Goal: Task Accomplishment & Management: Manage account settings

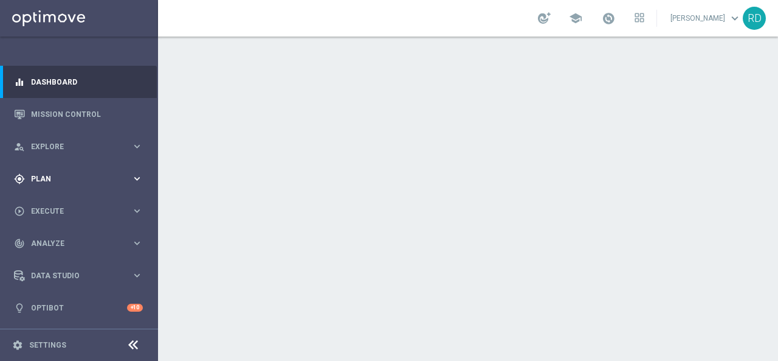
click at [43, 176] on span "Plan" at bounding box center [81, 178] width 100 height 7
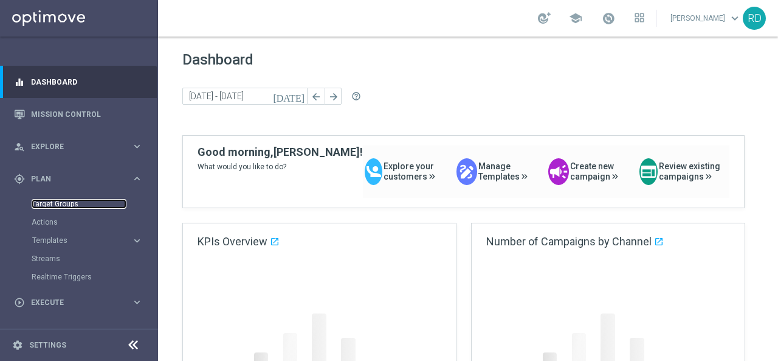
click at [57, 204] on link "Target Groups" at bounding box center [79, 204] width 95 height 10
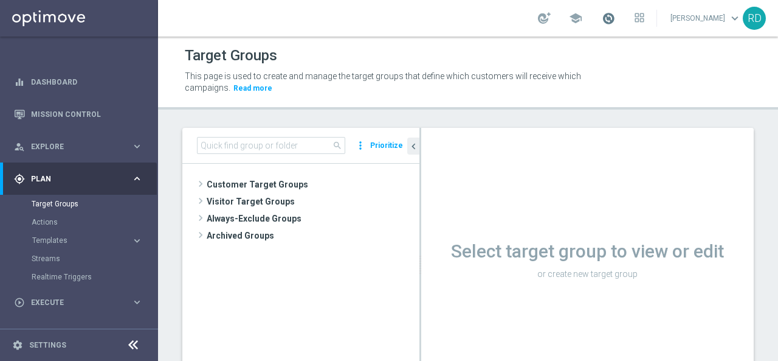
click at [602, 18] on span at bounding box center [608, 18] width 13 height 13
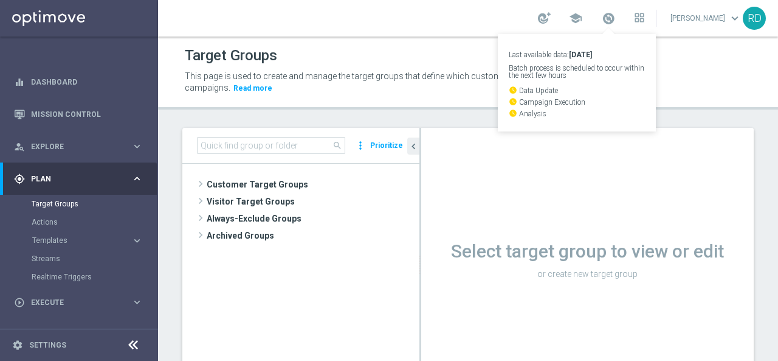
click at [725, 68] on div "This page is used to create and manage the target groups that define which cust…" at bounding box center [468, 83] width 585 height 30
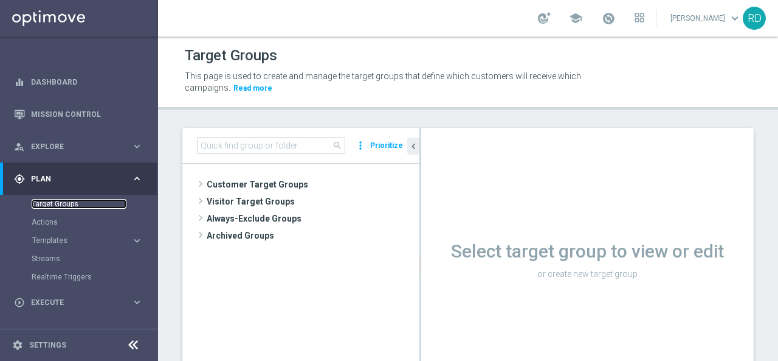
click at [58, 201] on link "Target Groups" at bounding box center [79, 204] width 95 height 10
click at [61, 238] on span "Templates" at bounding box center [75, 240] width 87 height 7
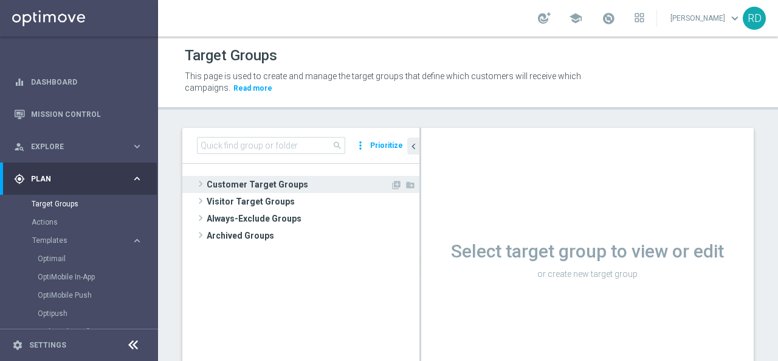
drag, startPoint x: 204, startPoint y: 181, endPoint x: 214, endPoint y: 183, distance: 10.0
click at [204, 181] on span at bounding box center [201, 183] width 12 height 15
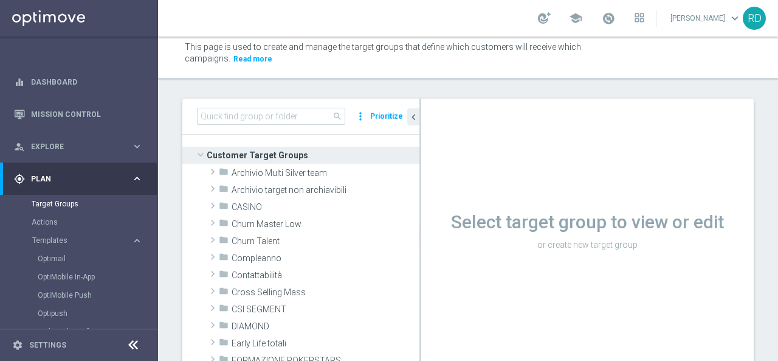
scroll to position [10, 0]
